Goal: Transaction & Acquisition: Purchase product/service

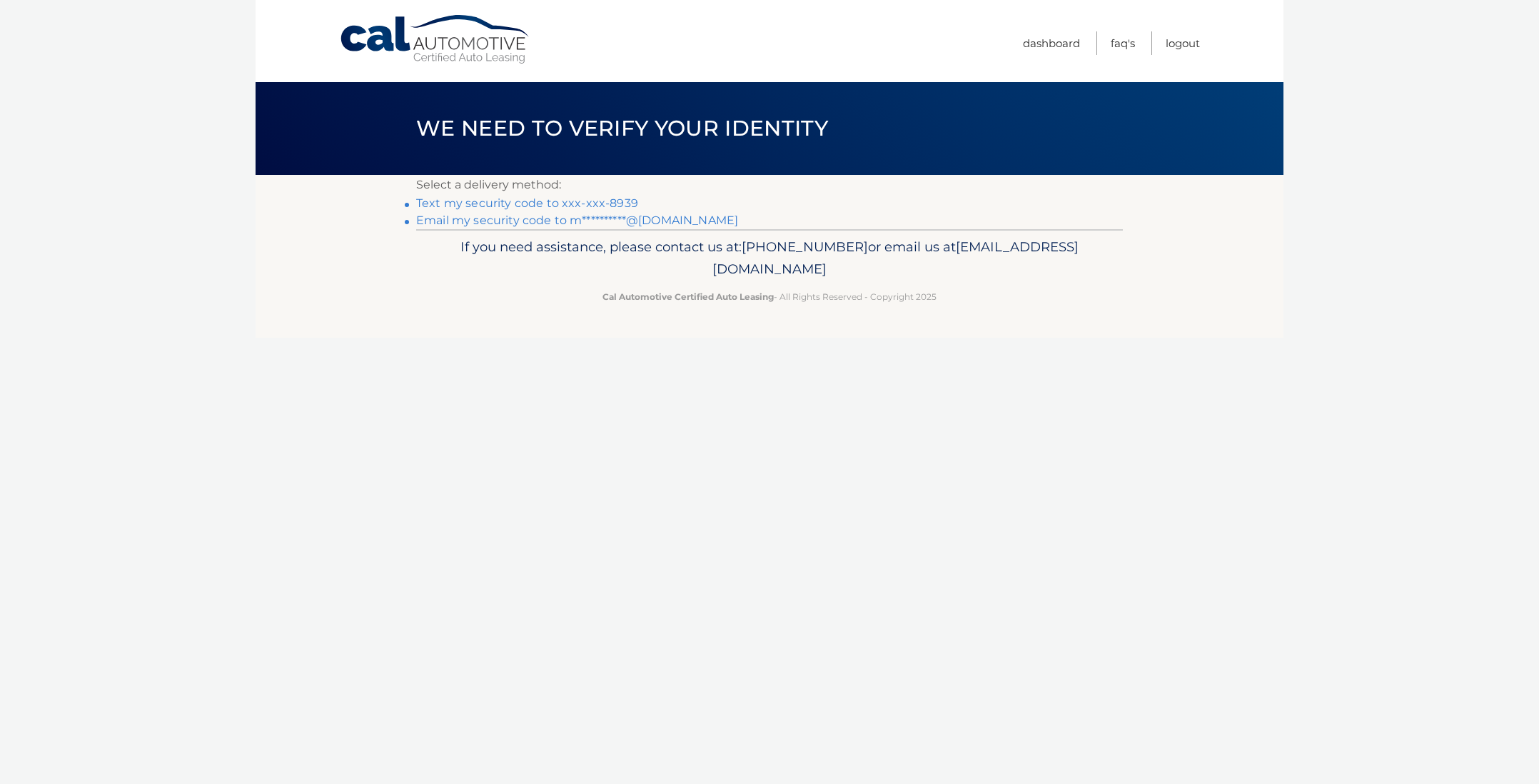
click at [609, 199] on link "Text my security code to xxx-xxx-8939" at bounding box center [527, 203] width 222 height 14
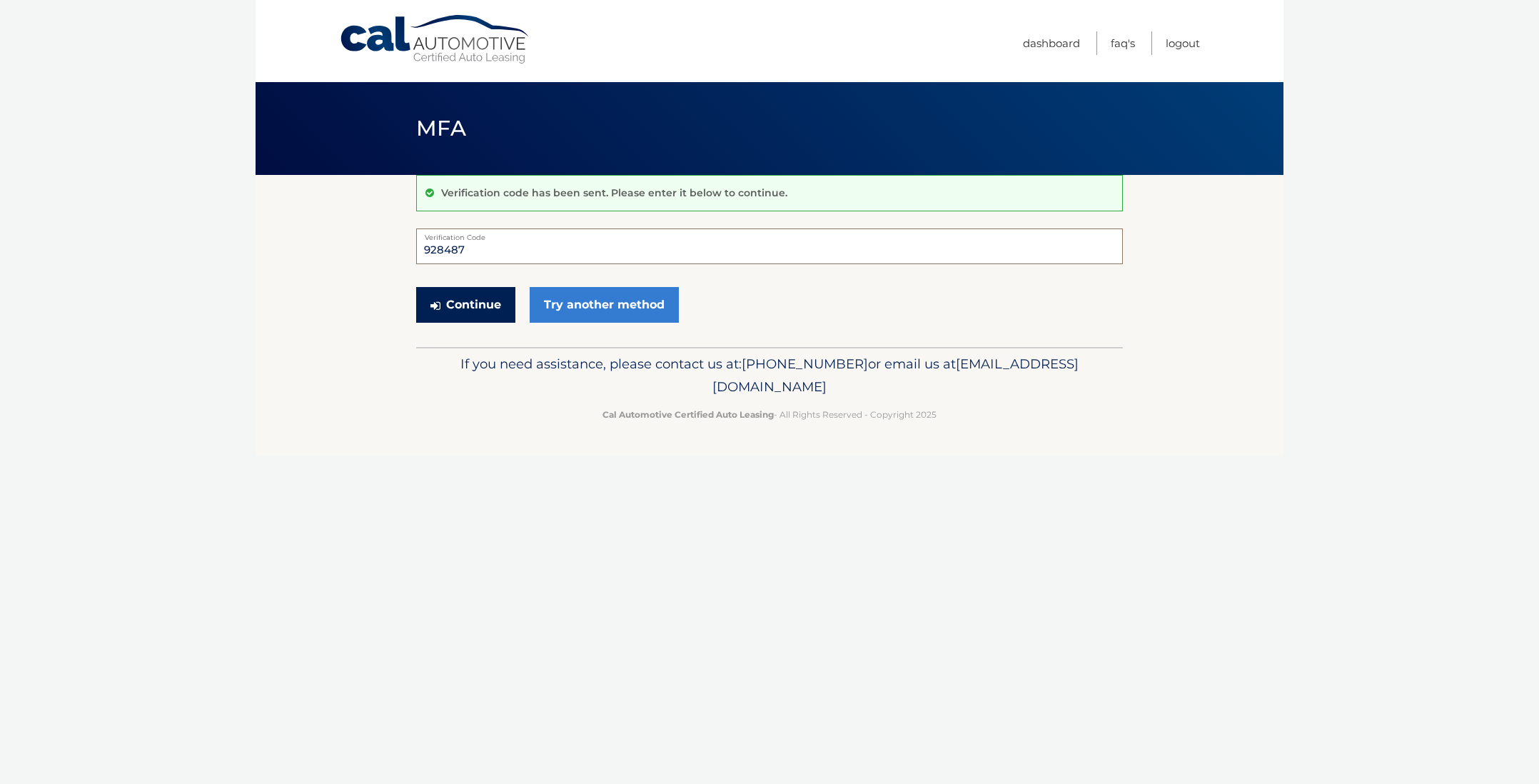
type input "928487"
click at [463, 303] on button "Continue" at bounding box center [466, 305] width 99 height 36
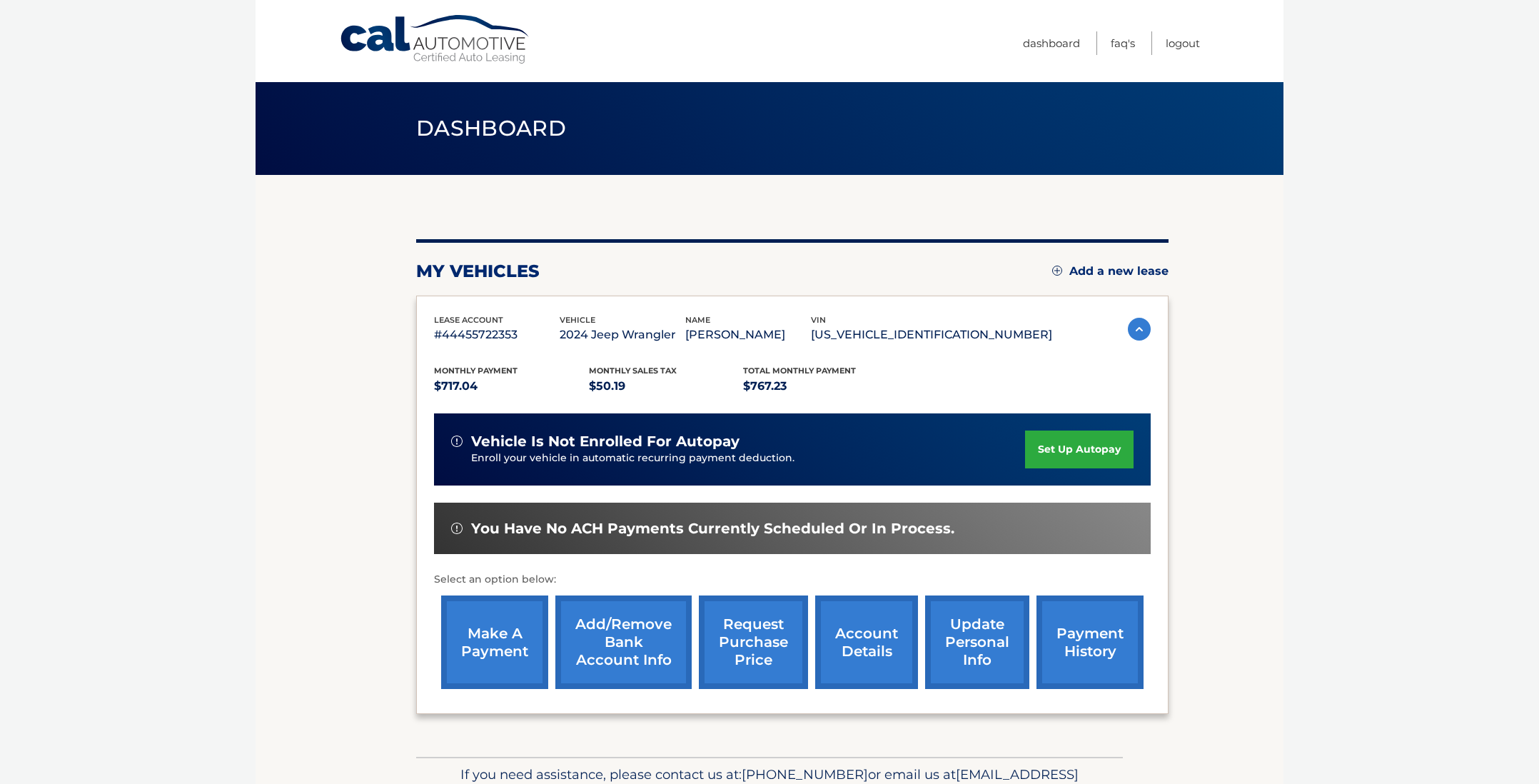
click at [474, 625] on link "make a payment" at bounding box center [495, 642] width 107 height 93
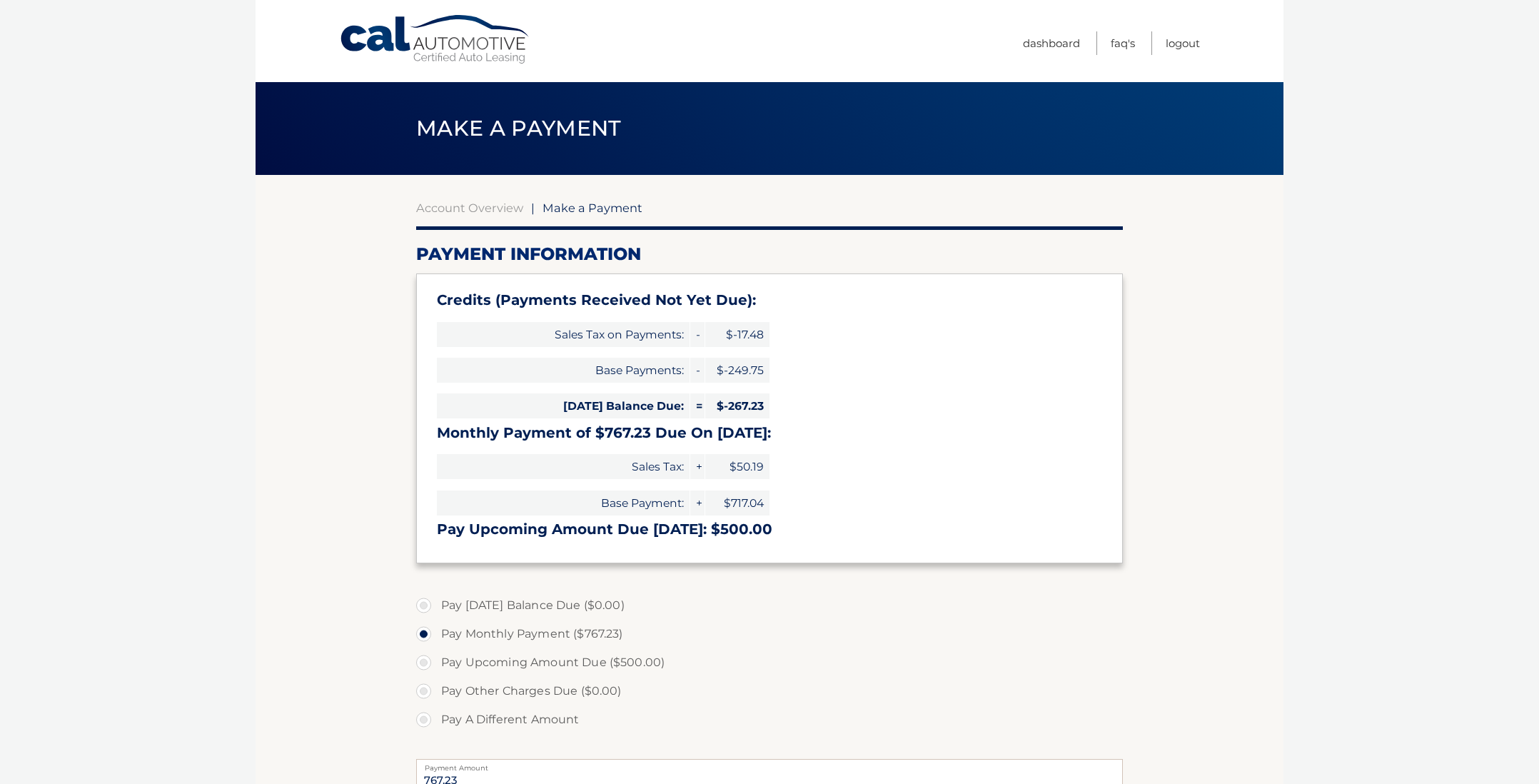
click at [423, 662] on label "Pay Upcoming Amount Due ($500.00)" at bounding box center [770, 662] width 707 height 29
click at [423, 662] on input "Pay Upcoming Amount Due ($500.00)" at bounding box center [429, 659] width 14 height 23
radio input "true"
type input "500.00"
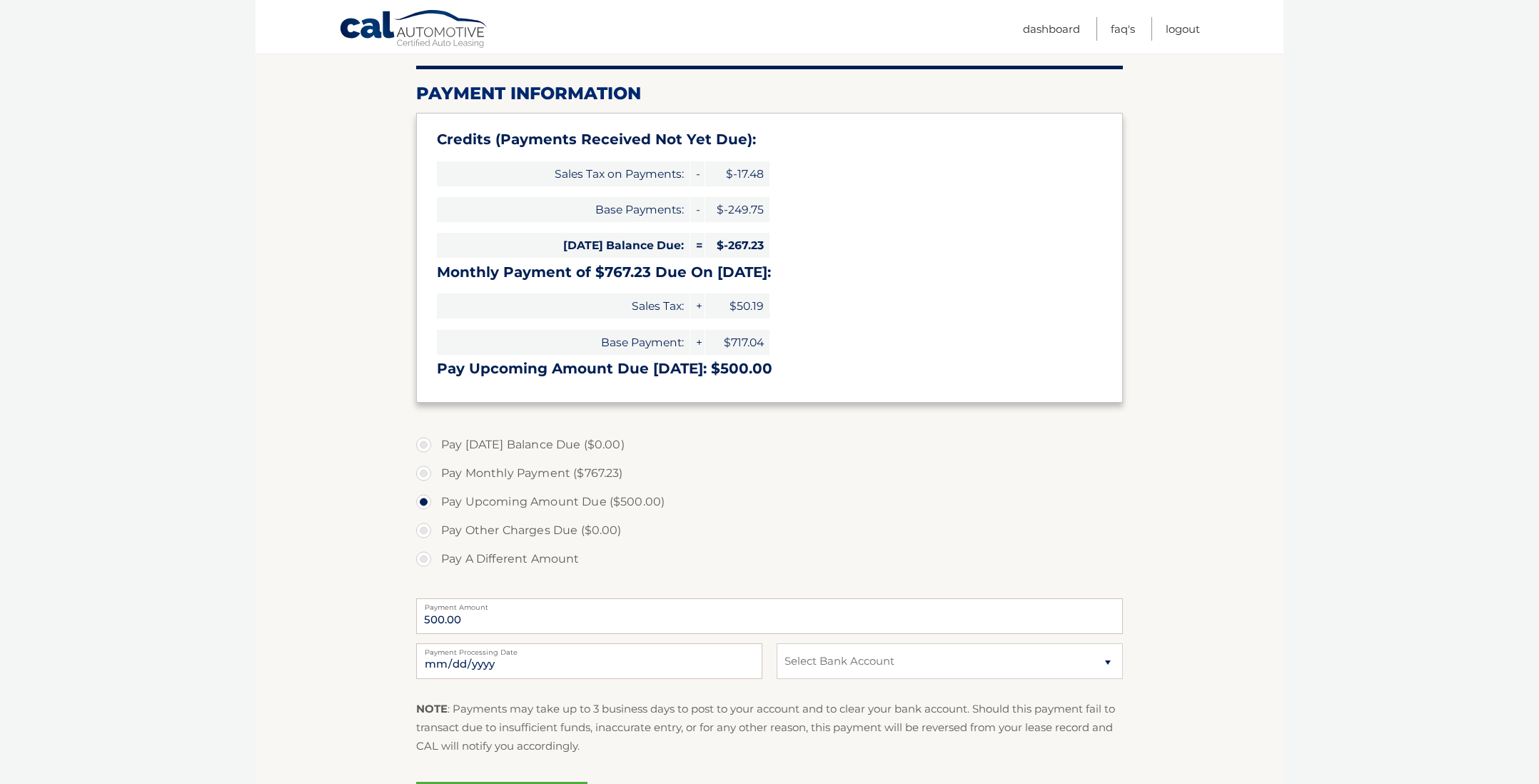
scroll to position [164, 0]
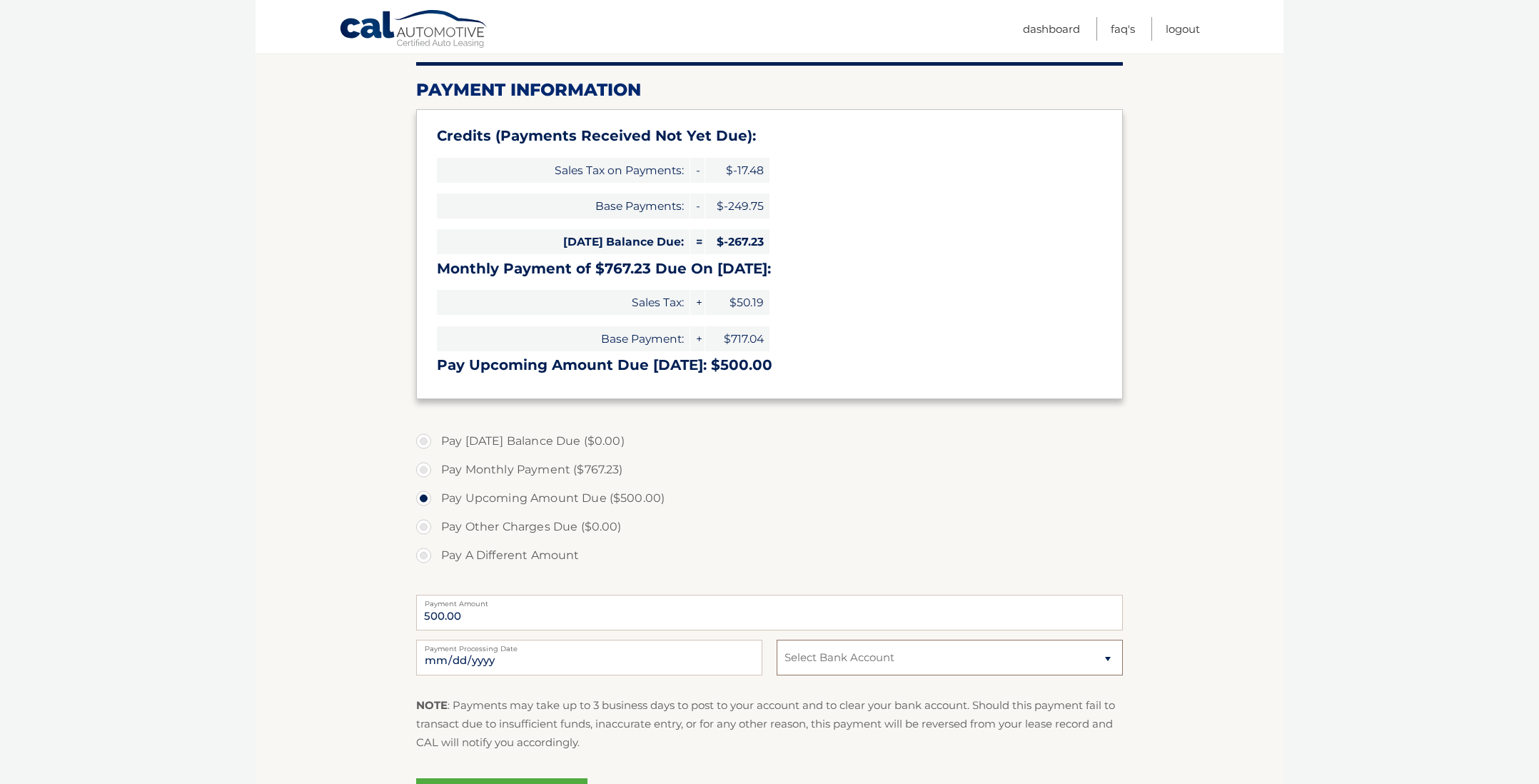
select select "ZjQyMTg2NTUtZjVkNy00YWZjLWE3MWEtYWFjNGVmYTY3ZTEy"
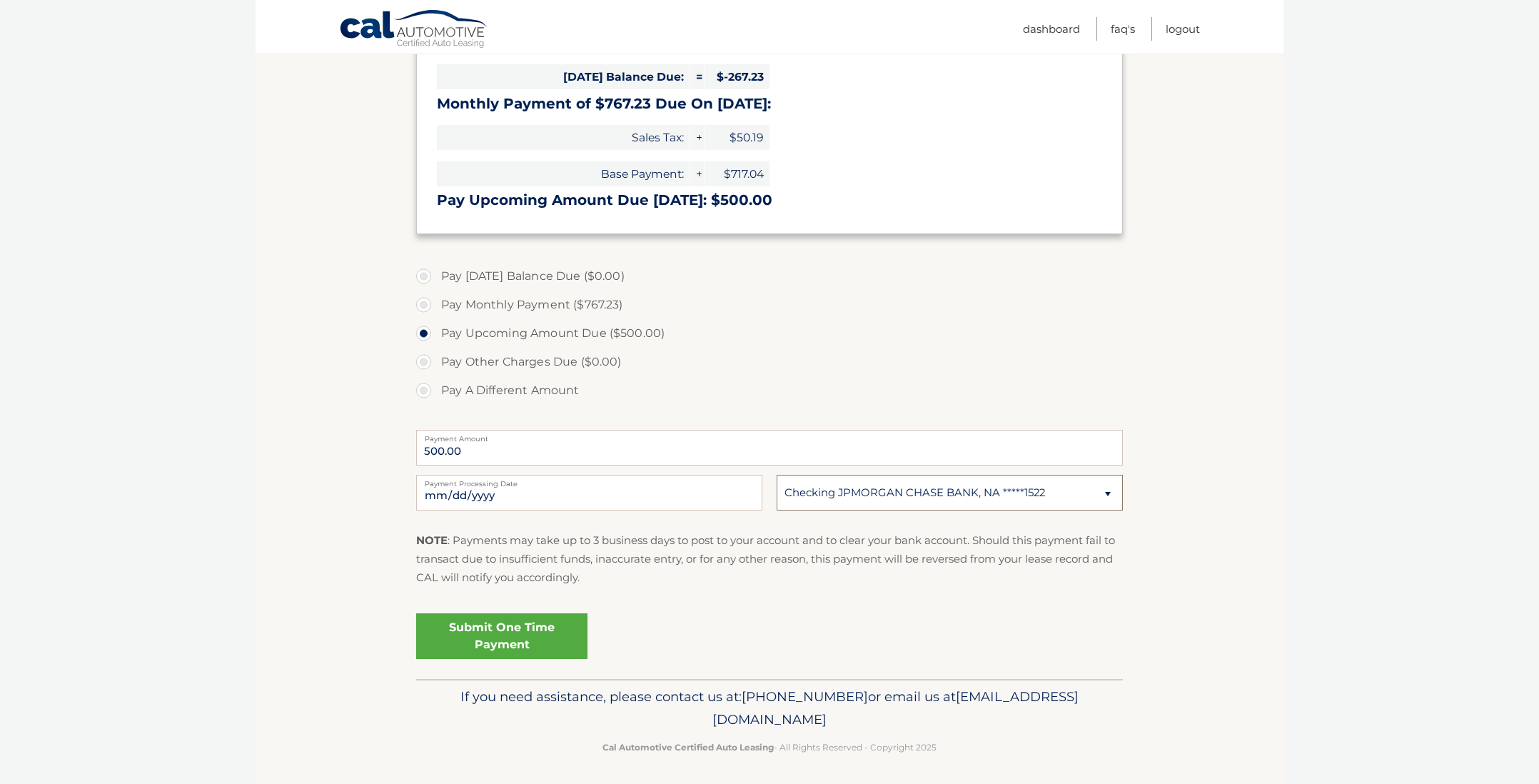
scroll to position [328, 0]
click at [514, 643] on link "Submit One Time Payment" at bounding box center [502, 636] width 171 height 45
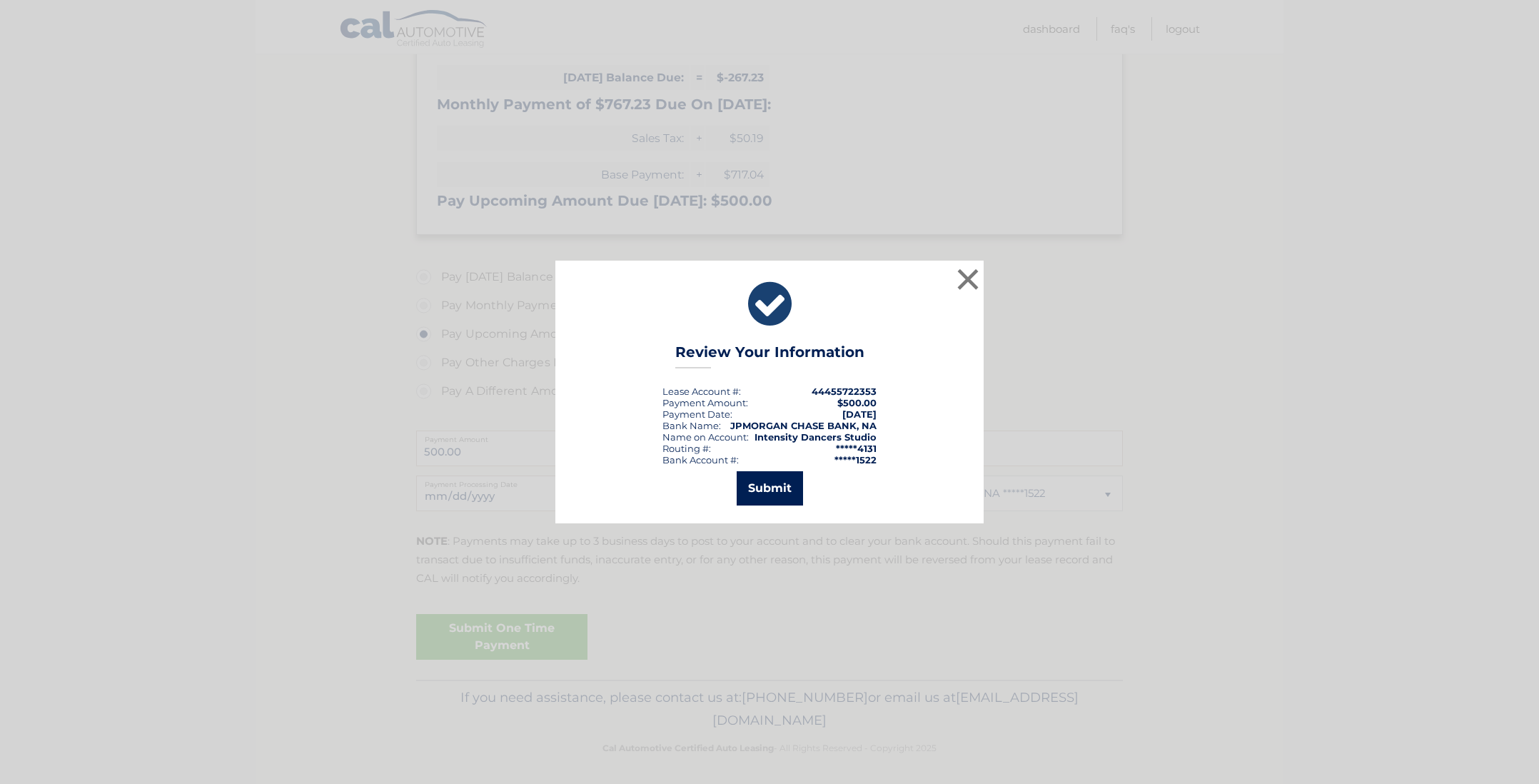
click at [758, 488] on button "Submit" at bounding box center [770, 488] width 67 height 34
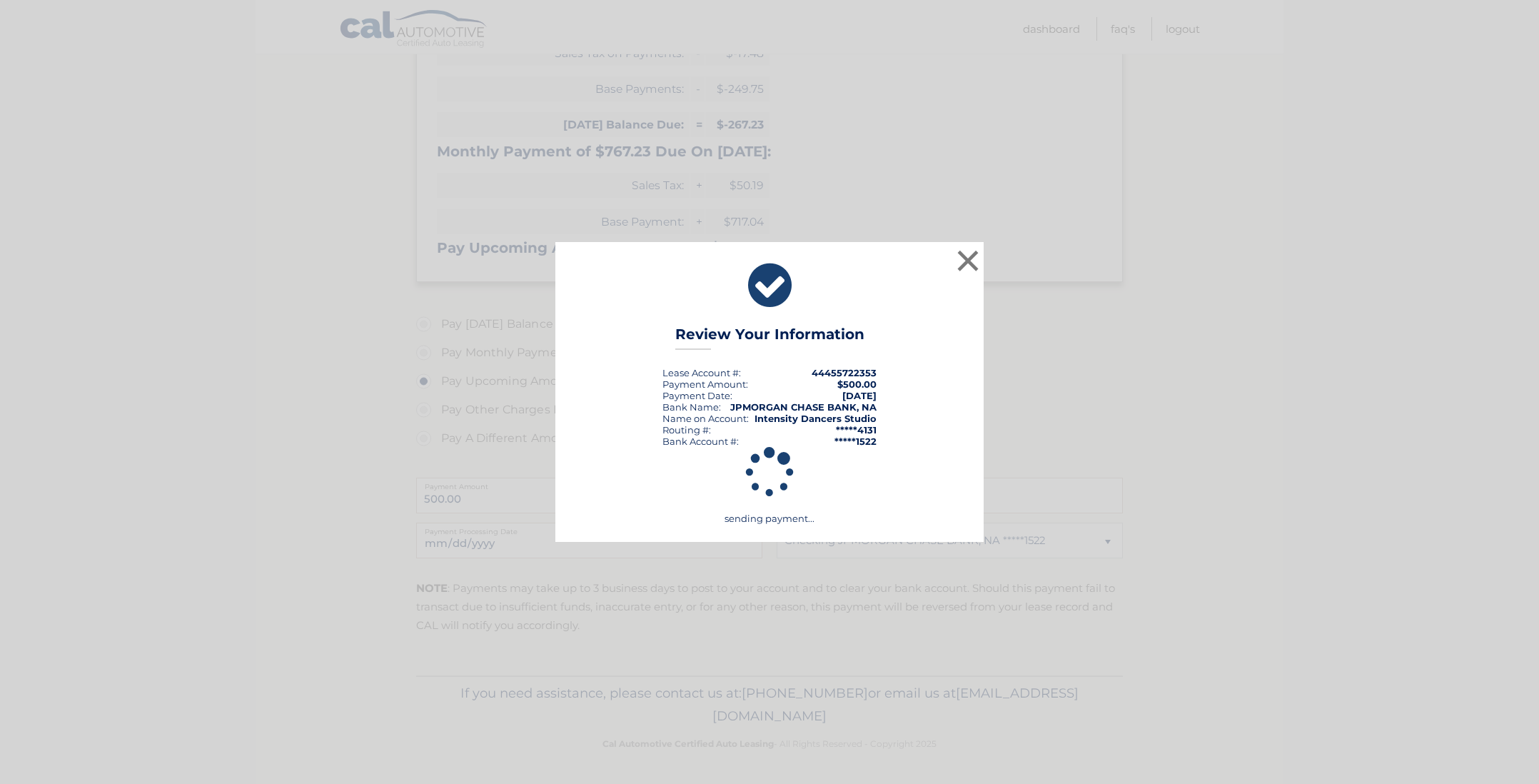
scroll to position [277, 0]
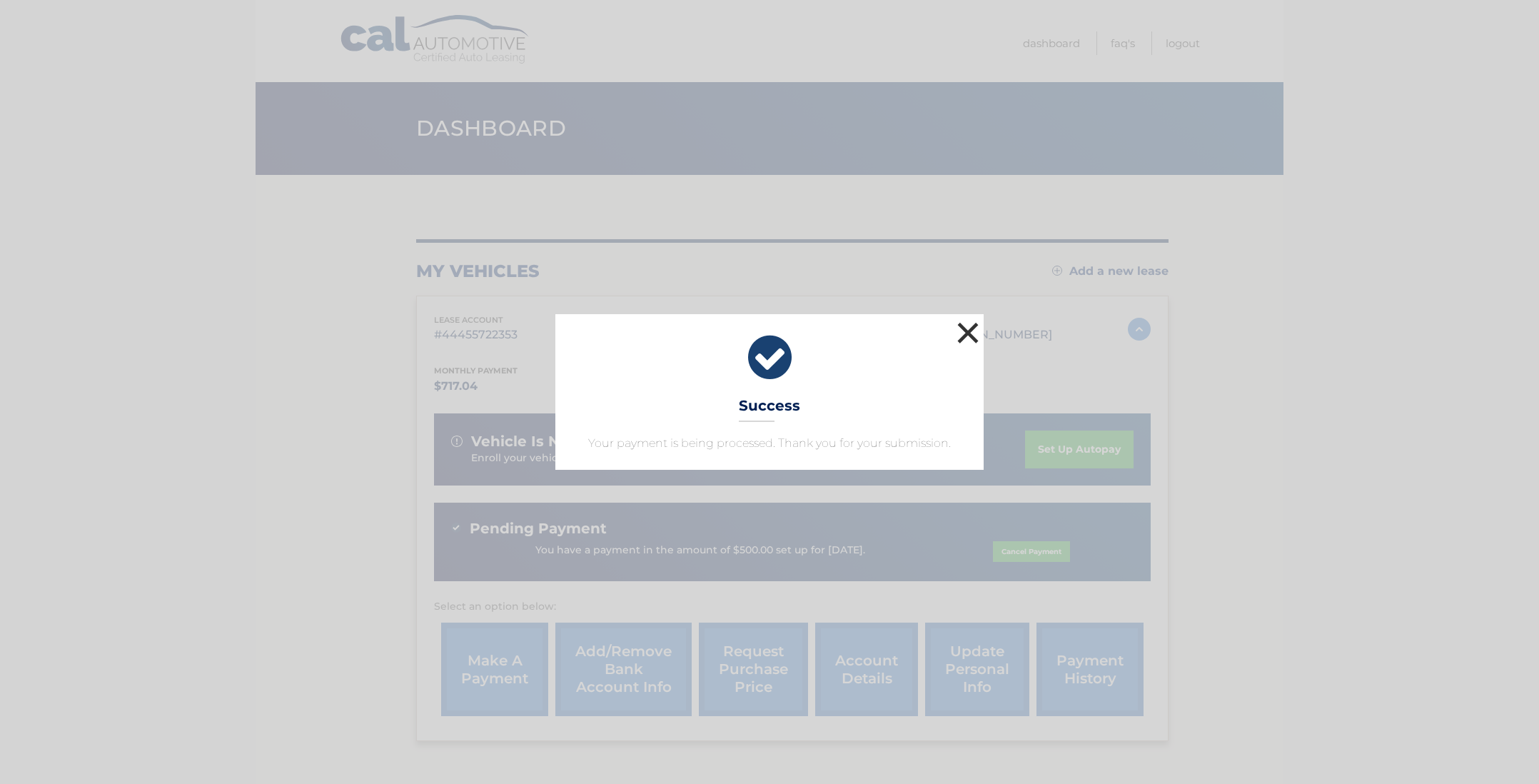
click at [961, 331] on button "×" at bounding box center [967, 332] width 29 height 29
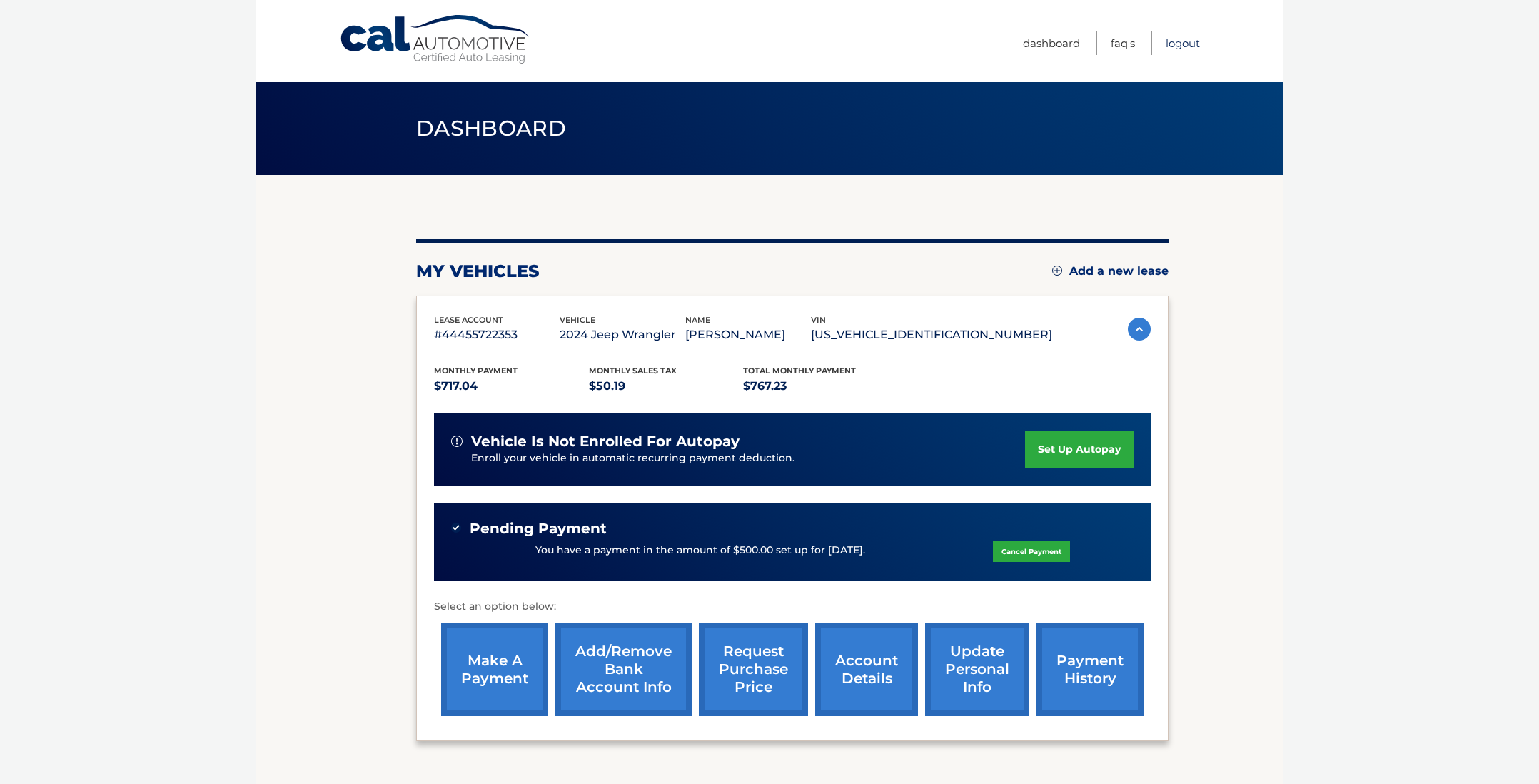
click at [1188, 37] on link "Logout" at bounding box center [1182, 43] width 34 height 24
